Goal: Find contact information: Find contact information

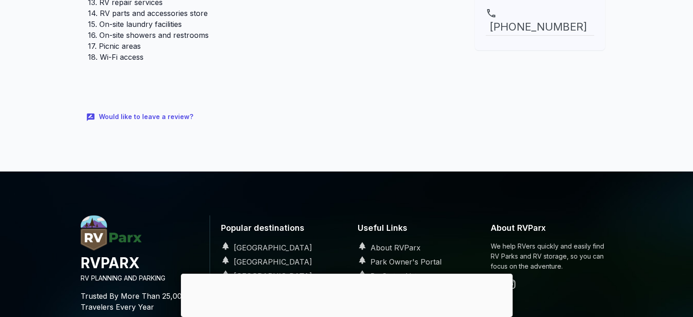
scroll to position [502, 0]
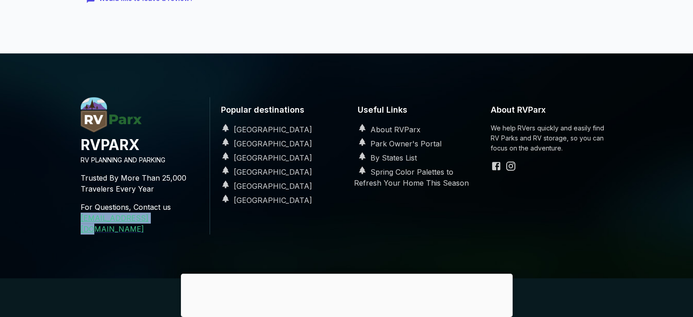
drag, startPoint x: 158, startPoint y: 206, endPoint x: 78, endPoint y: 208, distance: 80.3
click at [75, 212] on div "RVPARX RV PLANNING AND PARKING Trusted By More Than 25,000 Travelers Every Year…" at bounding box center [141, 165] width 137 height 137
copy link "[EMAIL_ADDRESS][DOMAIN_NAME]"
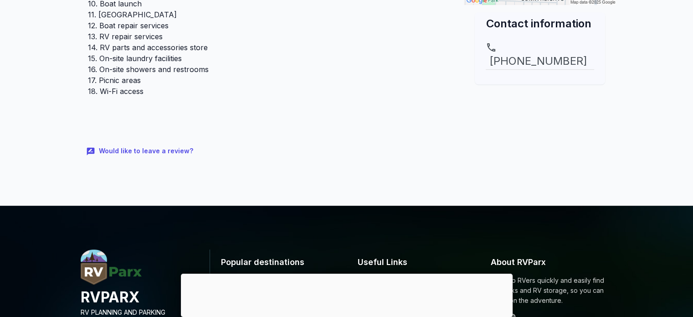
scroll to position [314, 0]
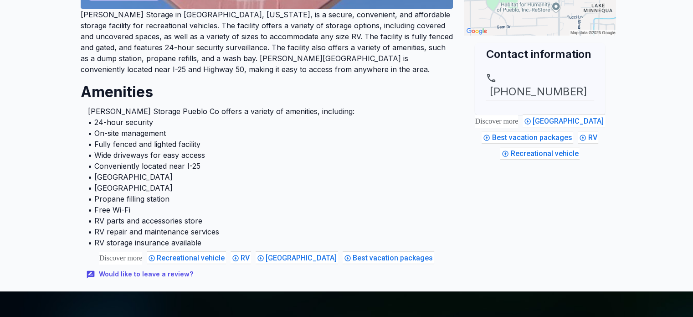
scroll to position [319, 0]
